Goal: Find specific page/section: Find specific page/section

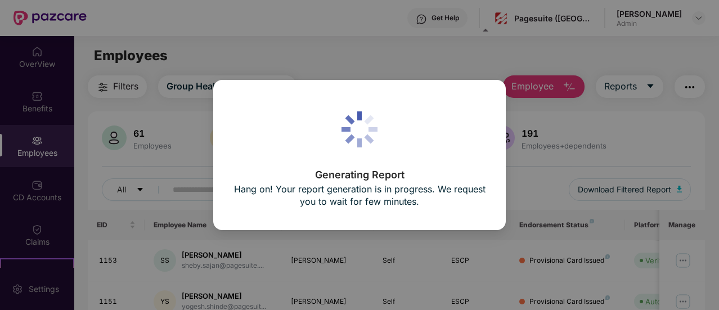
scroll to position [39, 0]
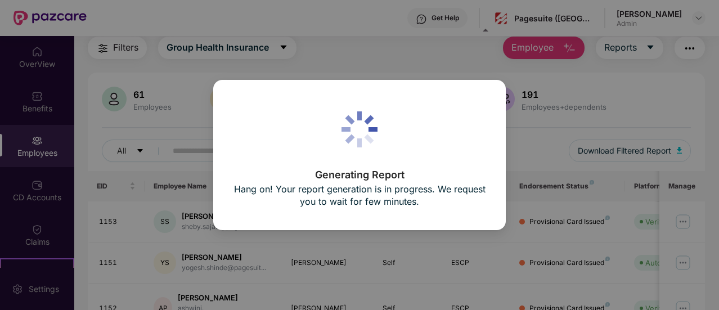
click at [143, 18] on div "Generating Report Hang on! Your report generation is in progress. We request yo…" at bounding box center [359, 155] width 719 height 310
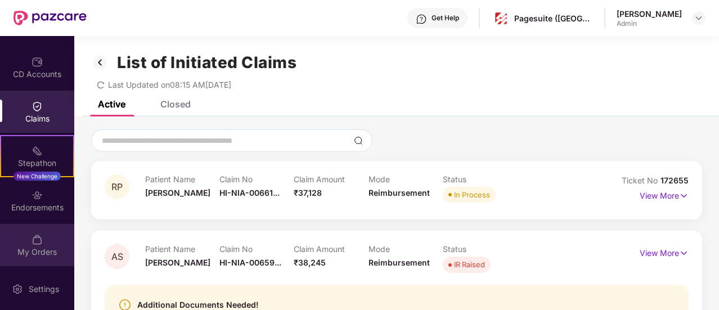
click at [36, 239] on img at bounding box center [37, 239] width 11 height 11
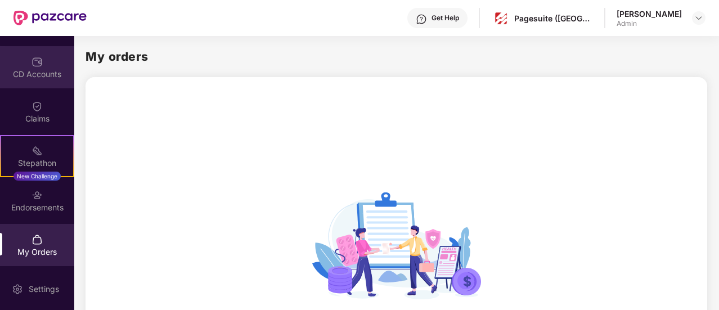
click at [38, 79] on div "CD Accounts" at bounding box center [37, 74] width 74 height 11
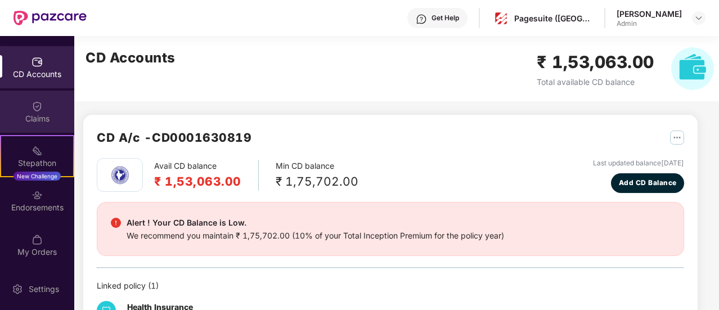
click at [38, 105] on img at bounding box center [37, 106] width 11 height 11
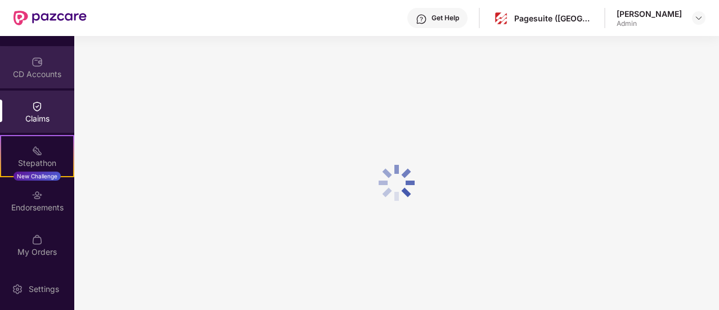
click at [42, 65] on div "CD Accounts" at bounding box center [37, 67] width 74 height 42
